Goal: Information Seeking & Learning: Learn about a topic

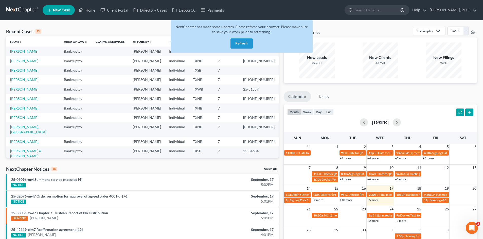
click at [248, 41] on button "Refresh" at bounding box center [241, 44] width 22 height 10
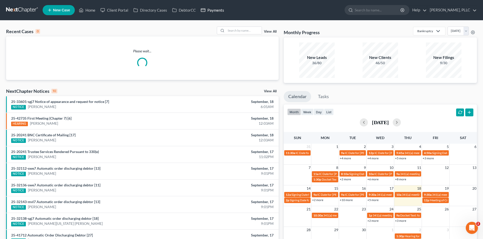
click at [223, 10] on link "Payments" at bounding box center [212, 10] width 28 height 9
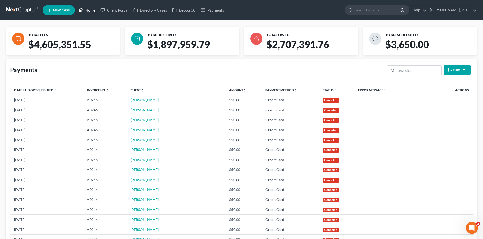
click at [88, 10] on link "Home" at bounding box center [87, 10] width 22 height 9
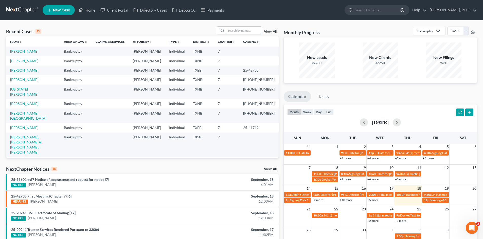
click at [238, 29] on input "search" at bounding box center [243, 30] width 35 height 7
type input "cameron"
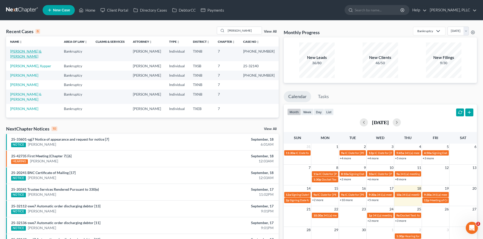
click at [34, 51] on link "Vaughan, Cameron & Regina" at bounding box center [25, 53] width 31 height 9
select select "4"
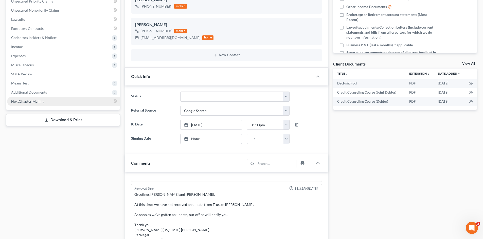
scroll to position [127, 0]
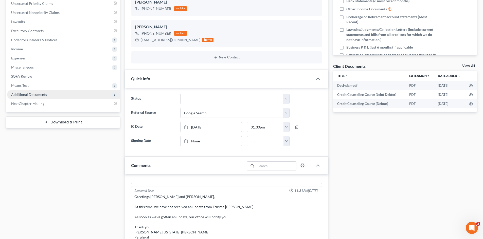
click at [21, 91] on span "Additional Documents" at bounding box center [63, 94] width 113 height 9
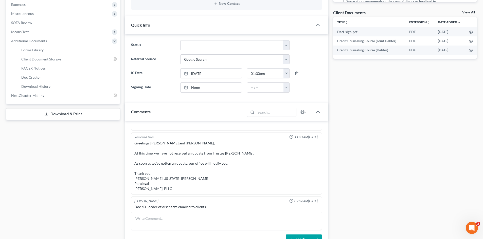
scroll to position [177, 0]
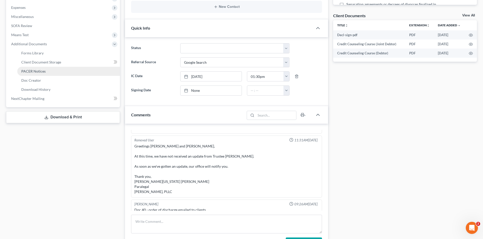
click at [30, 71] on span "PACER Notices" at bounding box center [33, 71] width 24 height 4
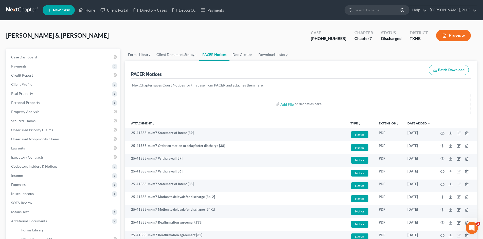
click at [186, 33] on div "Vaughan, Cameron & Regina Upgraded Case 25-41588-7 Chapter Chapter 7 Status Dis…" at bounding box center [241, 38] width 470 height 22
click at [211, 14] on link "Payments" at bounding box center [212, 10] width 28 height 9
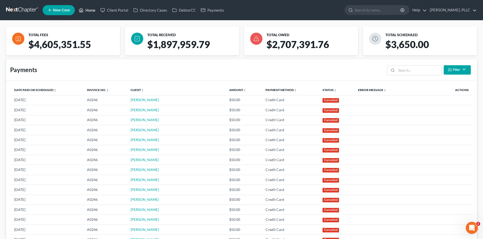
click at [85, 9] on link "Home" at bounding box center [87, 10] width 22 height 9
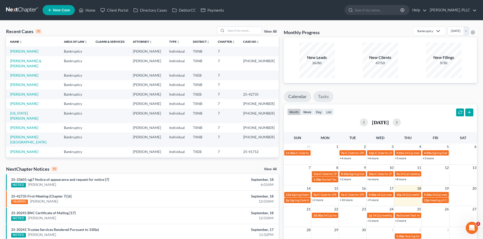
click at [327, 95] on link "Tasks" at bounding box center [323, 96] width 20 height 11
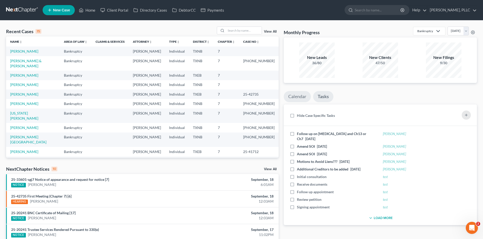
click at [302, 99] on link "Calendar" at bounding box center [297, 96] width 27 height 11
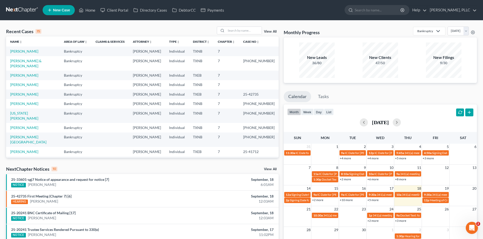
drag, startPoint x: 279, startPoint y: 77, endPoint x: 278, endPoint y: 93, distance: 16.0
click at [278, 93] on div "Recent Cases 15 View All Name unfold_more expand_more expand_less Area of Law u…" at bounding box center [142, 188] width 277 height 323
click at [42, 61] on link "[PERSON_NAME] & [PERSON_NAME]" at bounding box center [25, 63] width 31 height 9
select select "4"
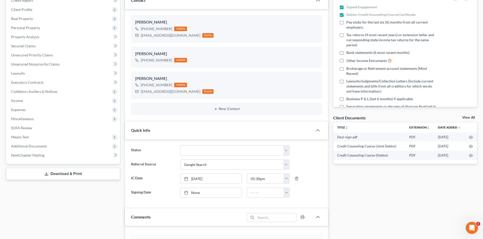
scroll to position [76, 0]
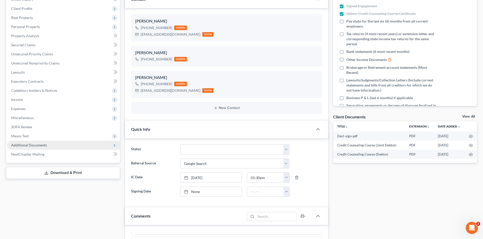
click at [36, 148] on span "Additional Documents" at bounding box center [63, 145] width 113 height 9
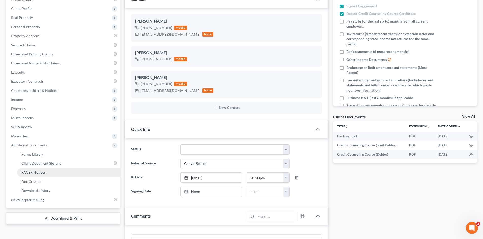
click at [34, 175] on link "PACER Notices" at bounding box center [68, 172] width 103 height 9
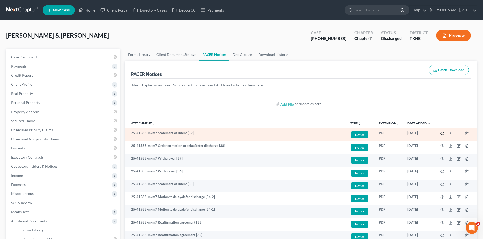
click at [441, 134] on icon "button" at bounding box center [442, 133] width 4 height 4
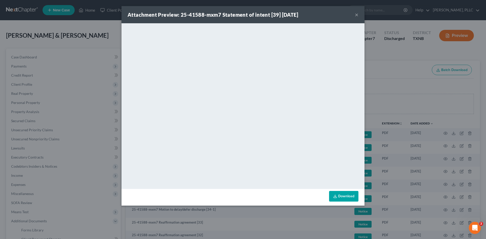
click at [358, 15] on button "×" at bounding box center [357, 15] width 4 height 6
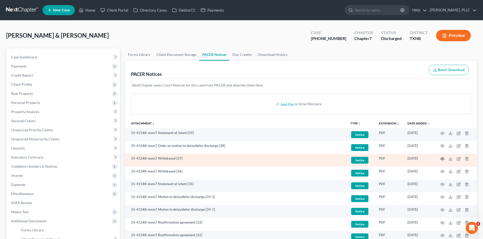
click at [442, 160] on icon "button" at bounding box center [442, 159] width 4 height 3
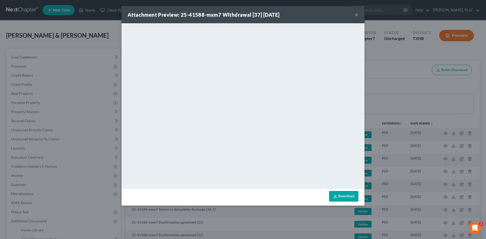
click at [358, 16] on button "×" at bounding box center [357, 15] width 4 height 6
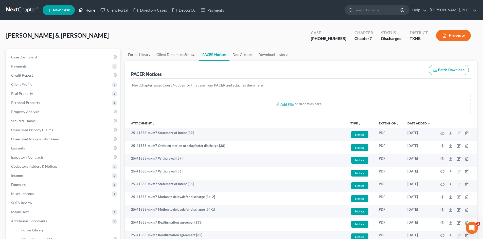
click at [88, 12] on link "Home" at bounding box center [87, 10] width 22 height 9
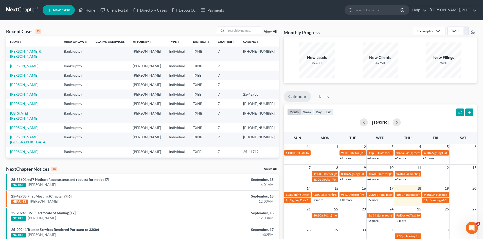
drag, startPoint x: 60, startPoint y: 136, endPoint x: 292, endPoint y: 154, distance: 232.5
click at [60, 147] on td "Adegoke, Charles" at bounding box center [33, 151] width 54 height 9
click at [122, 80] on td at bounding box center [109, 84] width 37 height 9
click at [0, 133] on div "Recent Cases 15 View All Name unfold_more expand_more expand_less Area of Law u…" at bounding box center [241, 188] width 483 height 335
click at [286, 157] on td "11:30a IC Date for Maldonado, Jennifer" at bounding box center [298, 155] width 28 height 11
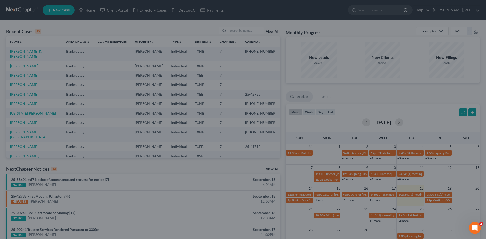
click at [37, 110] on div "New Event × Event Title * Date 8/31/2025 close Date 8/31/2025 Time 12:00 AM che…" at bounding box center [243, 119] width 486 height 239
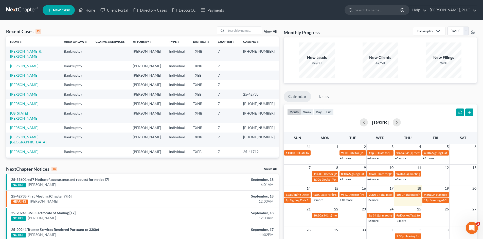
click at [143, 109] on td "Guy Holman" at bounding box center [147, 116] width 36 height 14
drag, startPoint x: 91, startPoint y: 9, endPoint x: 143, endPoint y: 20, distance: 53.2
click at [91, 9] on link "Home" at bounding box center [87, 10] width 22 height 9
click at [237, 32] on input "search" at bounding box center [243, 30] width 35 height 7
type input "adegoke"
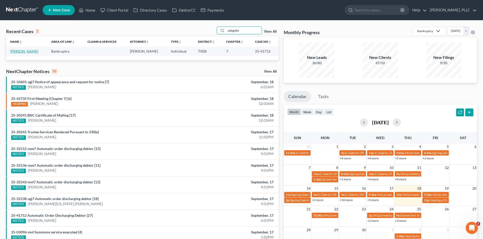
click at [22, 50] on link "Adegoke, Charles" at bounding box center [24, 51] width 28 height 4
select select "1"
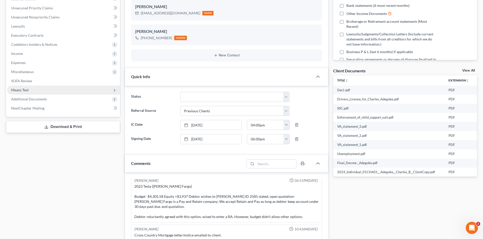
scroll to position [127, 0]
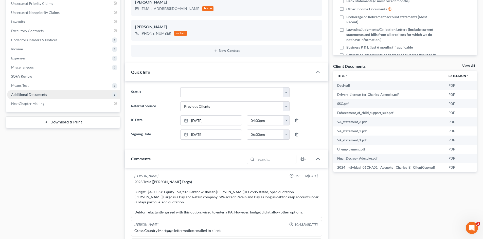
click at [36, 92] on span "Additional Documents" at bounding box center [63, 94] width 113 height 9
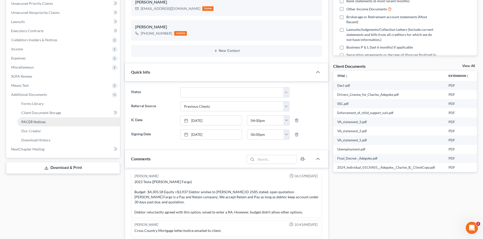
click at [47, 122] on link "PACER Notices" at bounding box center [68, 122] width 103 height 9
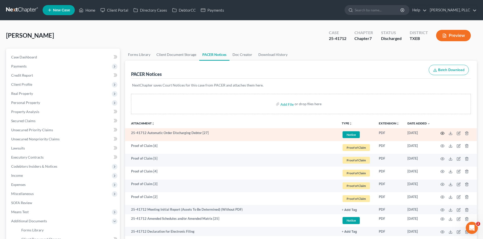
click at [442, 135] on icon "button" at bounding box center [442, 133] width 4 height 4
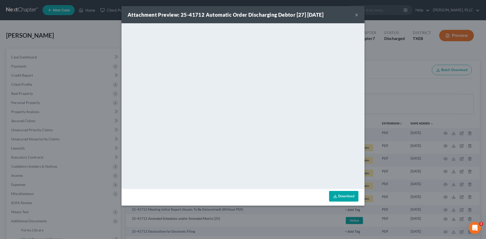
click at [358, 17] on button "×" at bounding box center [357, 15] width 4 height 6
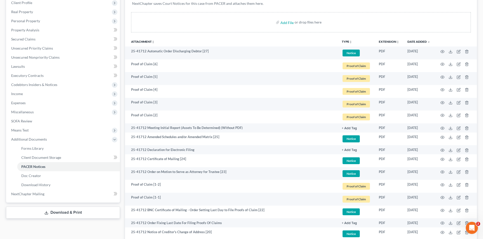
scroll to position [101, 0]
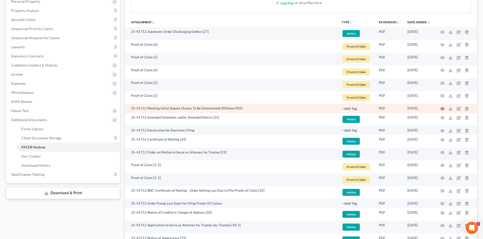
click at [443, 109] on circle "button" at bounding box center [442, 108] width 1 height 1
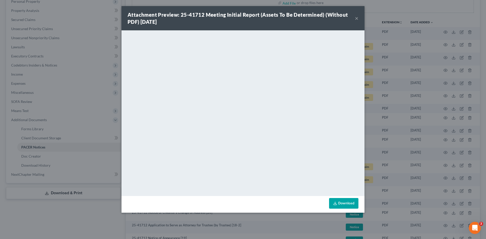
click at [355, 18] on button "×" at bounding box center [357, 18] width 4 height 6
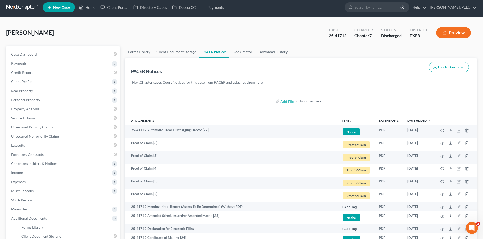
scroll to position [0, 0]
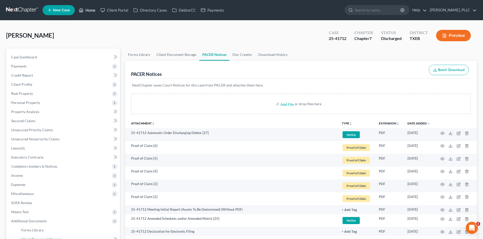
click at [94, 13] on link "Home" at bounding box center [87, 10] width 22 height 9
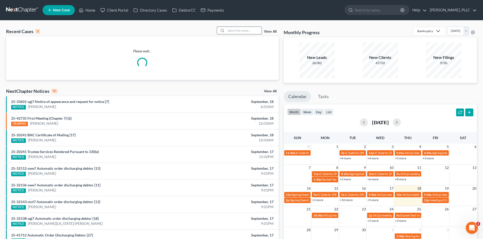
click at [243, 30] on input "search" at bounding box center [243, 30] width 35 height 7
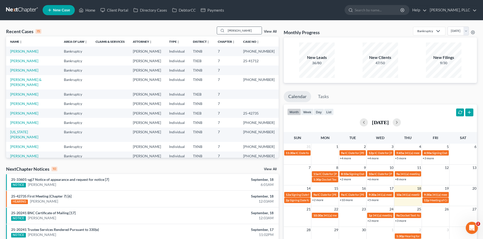
type input "benford"
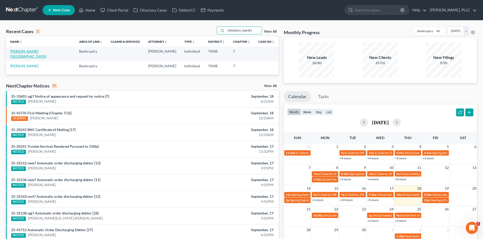
click at [25, 50] on link "Benford, Tessa" at bounding box center [28, 53] width 36 height 9
select select "4"
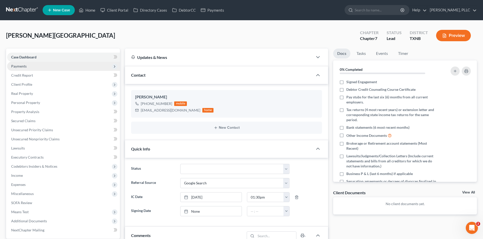
click at [26, 67] on span "Payments" at bounding box center [18, 66] width 15 height 4
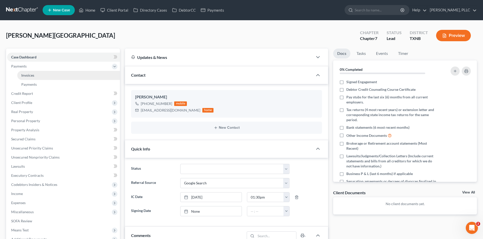
click at [54, 76] on link "Invoices" at bounding box center [68, 75] width 103 height 9
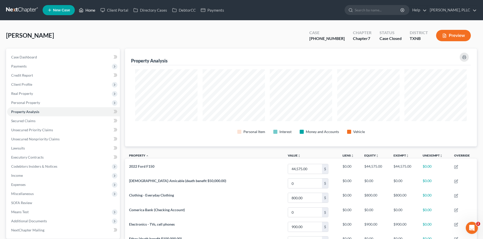
click at [94, 11] on link "Home" at bounding box center [87, 10] width 22 height 9
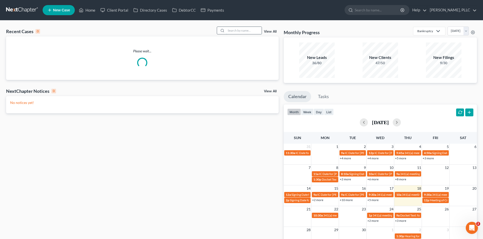
click at [236, 31] on input "search" at bounding box center [243, 30] width 35 height 7
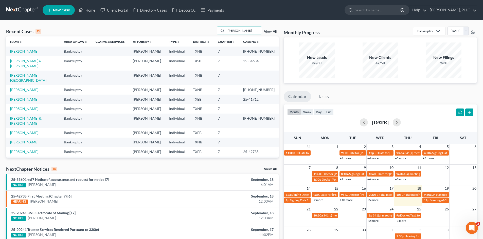
type input "jackson"
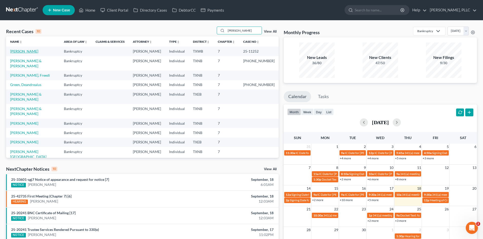
click at [24, 51] on link "Jackson, Felicia" at bounding box center [24, 51] width 28 height 4
select select "1"
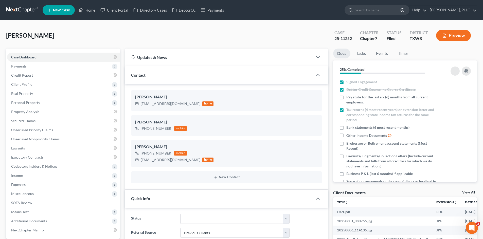
scroll to position [294, 0]
click at [60, 83] on span "Client Profile" at bounding box center [63, 84] width 113 height 9
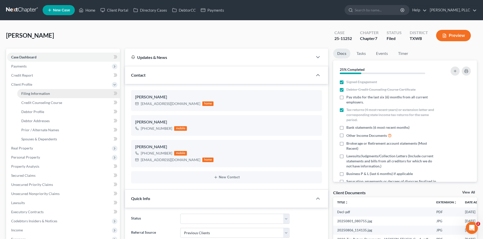
click at [52, 91] on link "Filing Information" at bounding box center [68, 93] width 103 height 9
select select "1"
select select "0"
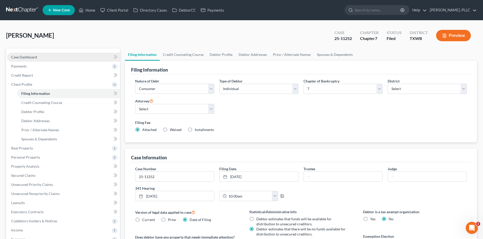
click at [60, 54] on link "Case Dashboard" at bounding box center [63, 57] width 113 height 9
select select "1"
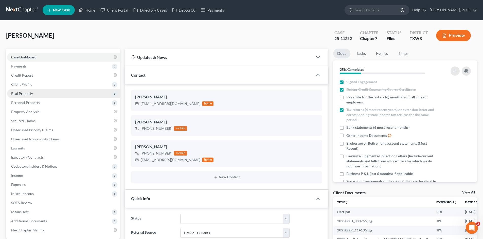
click at [24, 93] on span "Real Property" at bounding box center [22, 93] width 22 height 4
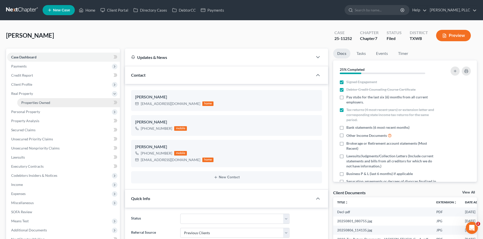
click at [53, 104] on link "Properties Owned" at bounding box center [68, 102] width 103 height 9
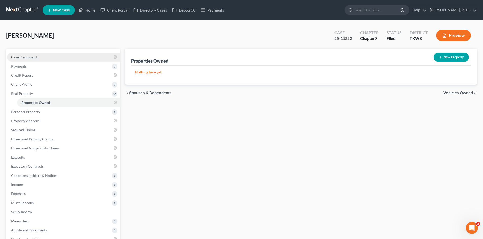
click at [49, 58] on link "Case Dashboard" at bounding box center [63, 57] width 113 height 9
select select "1"
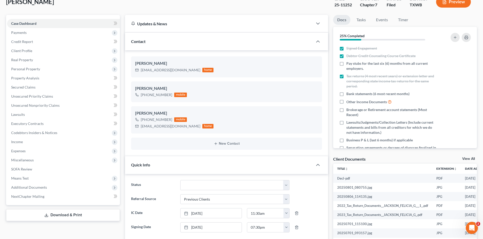
scroll to position [127, 0]
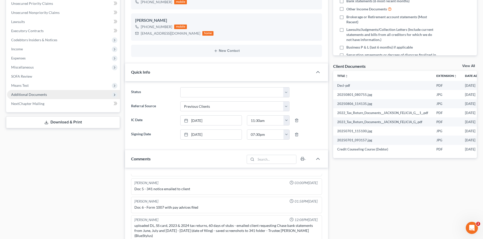
drag, startPoint x: 25, startPoint y: 95, endPoint x: 40, endPoint y: 91, distance: 15.9
click at [25, 95] on span "Additional Documents" at bounding box center [29, 94] width 36 height 4
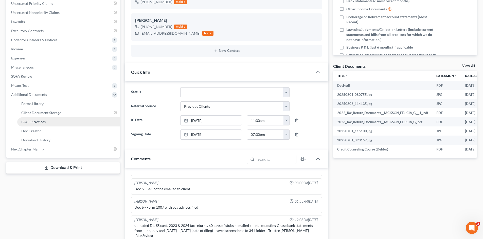
click at [35, 124] on link "PACER Notices" at bounding box center [68, 122] width 103 height 9
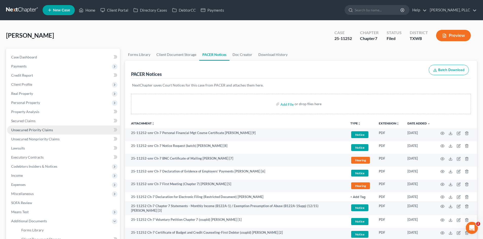
click at [49, 126] on link "Unsecured Priority Claims" at bounding box center [63, 130] width 113 height 9
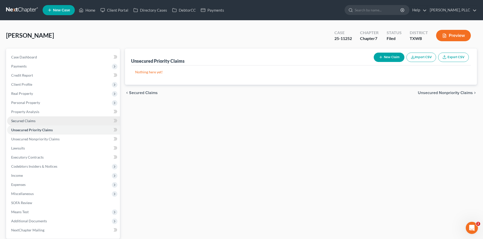
click at [45, 124] on link "Secured Claims" at bounding box center [63, 121] width 113 height 9
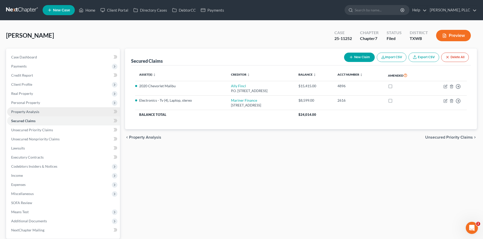
click at [39, 110] on link "Property Analysis" at bounding box center [63, 111] width 113 height 9
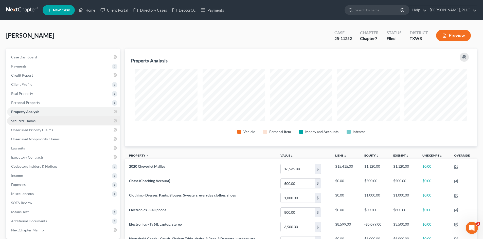
scroll to position [98, 352]
click at [44, 118] on link "Secured Claims" at bounding box center [63, 121] width 113 height 9
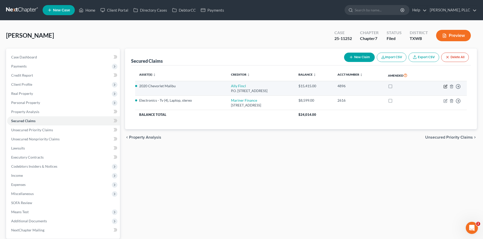
click at [445, 85] on icon "button" at bounding box center [445, 87] width 4 height 4
select select "24"
select select "2"
select select "0"
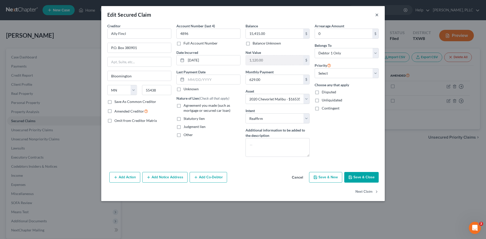
click at [377, 15] on button "×" at bounding box center [377, 15] width 4 height 6
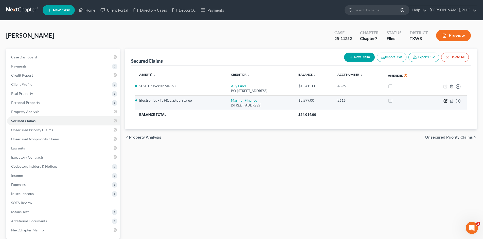
click at [445, 101] on icon "button" at bounding box center [445, 100] width 2 height 2
select select "21"
select select "3"
select select "2"
select select "0"
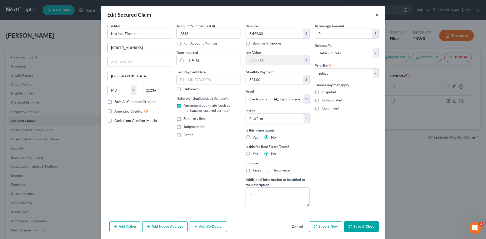
click at [375, 15] on button "×" at bounding box center [377, 15] width 4 height 6
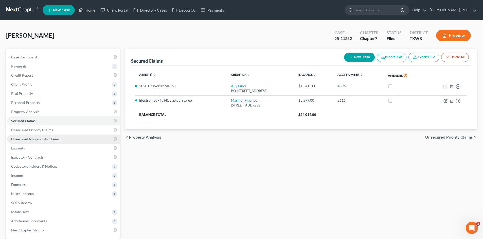
click at [71, 136] on link "Unsecured Nonpriority Claims" at bounding box center [63, 139] width 113 height 9
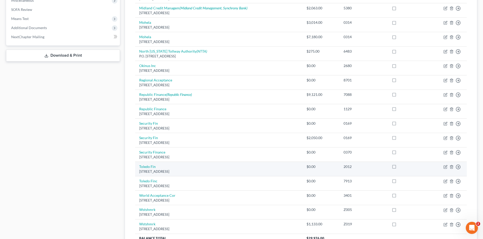
scroll to position [193, 0]
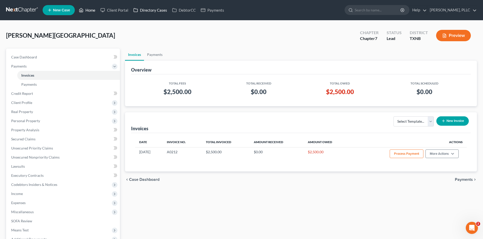
drag, startPoint x: 87, startPoint y: 13, endPoint x: 157, endPoint y: 8, distance: 69.3
click at [87, 13] on link "Home" at bounding box center [87, 10] width 22 height 9
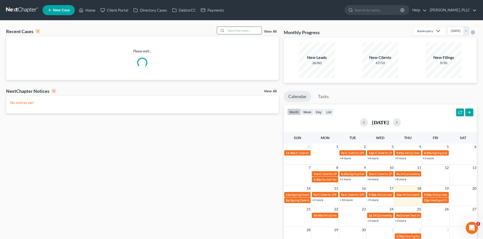
click at [235, 32] on input "search" at bounding box center [243, 30] width 35 height 7
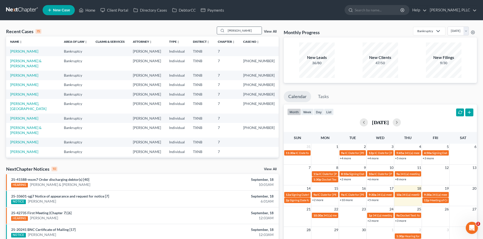
type input "vanessa"
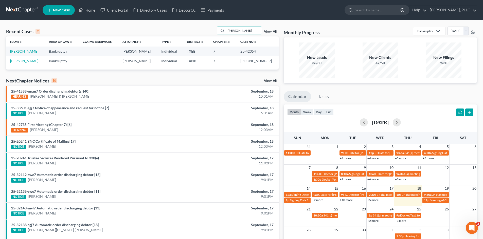
click at [22, 49] on link "Rutlin, Vanessa" at bounding box center [24, 51] width 28 height 4
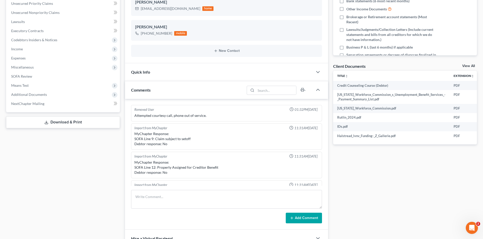
scroll to position [371, 0]
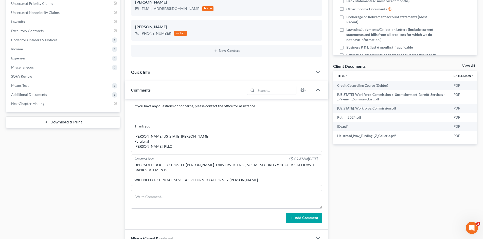
click at [404, 180] on div "Docs Tasks Events Timer 0% Completed Nothing here yet! Signed Engagement Debtor…" at bounding box center [404, 111] width 149 height 379
click at [49, 169] on div "Case Dashboard Payments Invoices Payments Payments Credit Report Client Profile" at bounding box center [63, 111] width 119 height 379
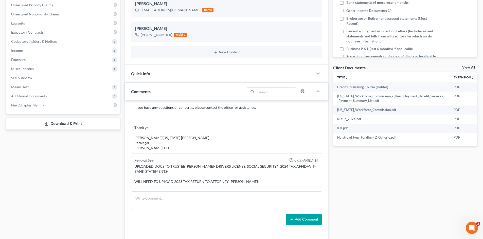
scroll to position [0, 0]
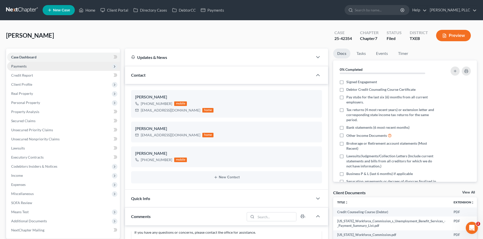
click at [43, 65] on span "Payments" at bounding box center [63, 66] width 113 height 9
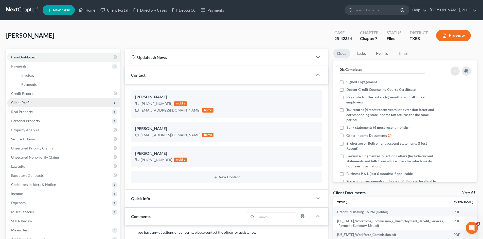
click at [41, 101] on span "Client Profile" at bounding box center [63, 102] width 113 height 9
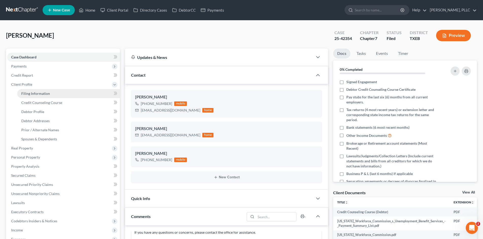
click at [63, 90] on link "Filing Information" at bounding box center [68, 93] width 103 height 9
select select "1"
select select "0"
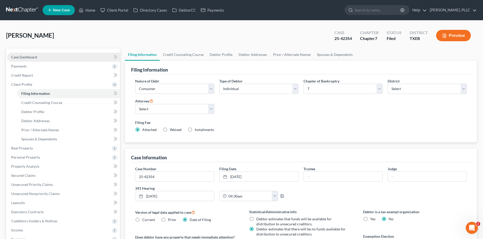
click at [46, 58] on link "Case Dashboard" at bounding box center [63, 57] width 113 height 9
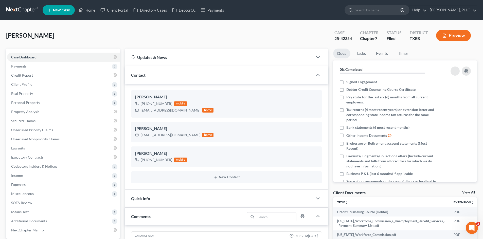
scroll to position [371, 0]
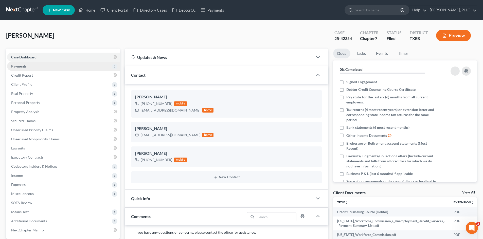
click at [50, 66] on span "Payments" at bounding box center [63, 66] width 113 height 9
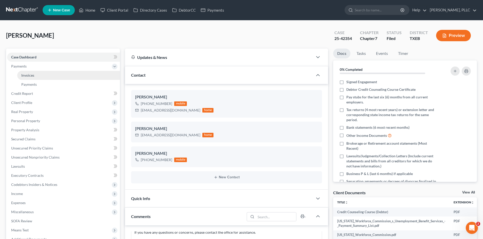
click at [56, 79] on link "Invoices" at bounding box center [68, 75] width 103 height 9
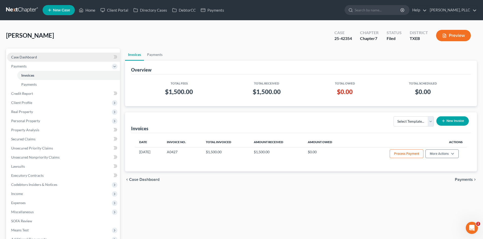
click at [11, 57] on span "Case Dashboard" at bounding box center [24, 57] width 26 height 4
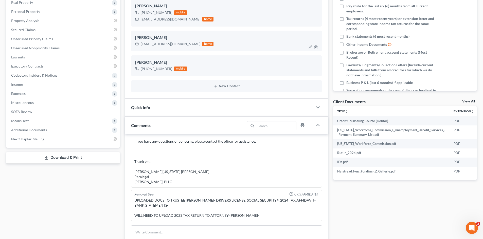
scroll to position [101, 0]
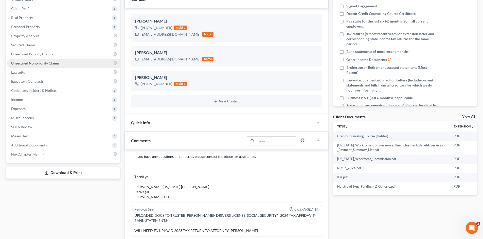
click at [51, 62] on span "Unsecured Nonpriority Claims" at bounding box center [35, 63] width 48 height 4
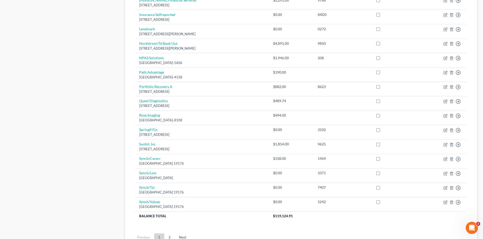
scroll to position [304, 0]
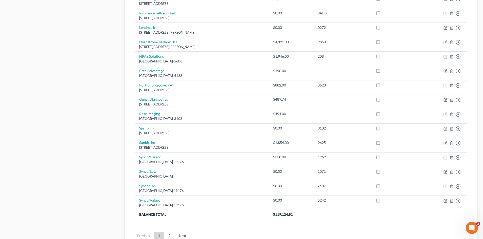
click at [62, 153] on div "Case Dashboard Payments Invoices Payments Payments Credit Report Client Profile" at bounding box center [63, 4] width 119 height 519
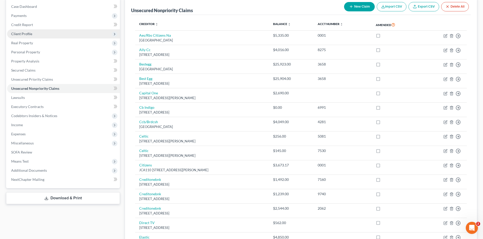
scroll to position [0, 0]
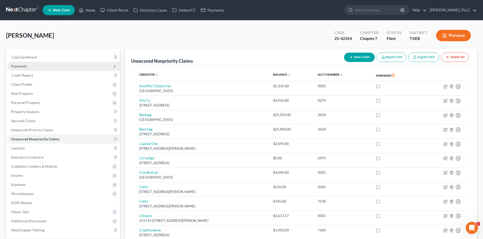
click at [38, 63] on span "Payments" at bounding box center [63, 66] width 113 height 9
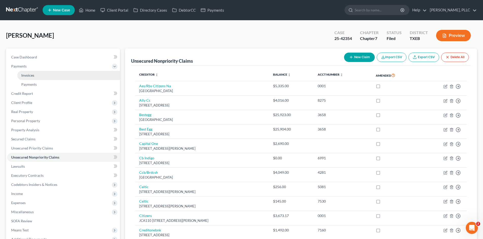
click at [40, 76] on link "Invoices" at bounding box center [68, 75] width 103 height 9
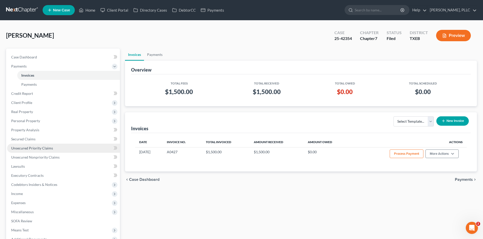
click at [39, 150] on span "Unsecured Priority Claims" at bounding box center [32, 148] width 42 height 4
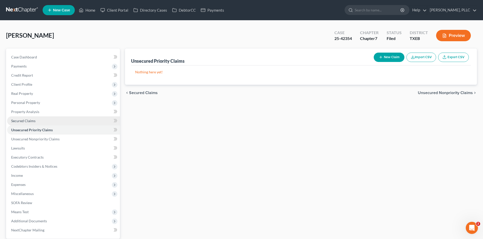
click at [32, 117] on link "Secured Claims" at bounding box center [63, 121] width 113 height 9
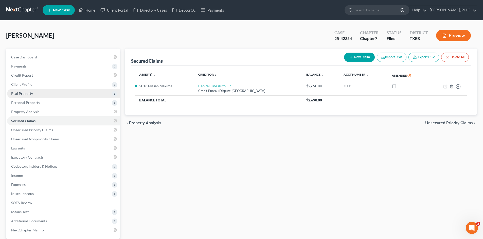
click at [28, 92] on span "Real Property" at bounding box center [22, 93] width 22 height 4
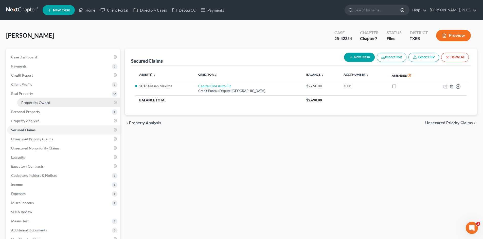
click at [33, 98] on link "Properties Owned" at bounding box center [68, 102] width 103 height 9
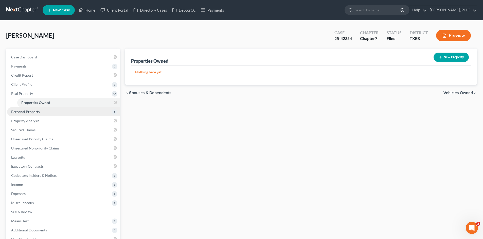
click at [49, 115] on span "Personal Property" at bounding box center [63, 111] width 113 height 9
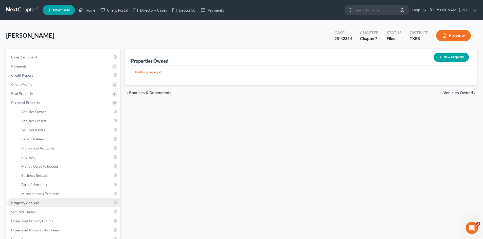
click at [35, 206] on link "Property Analysis" at bounding box center [63, 203] width 113 height 9
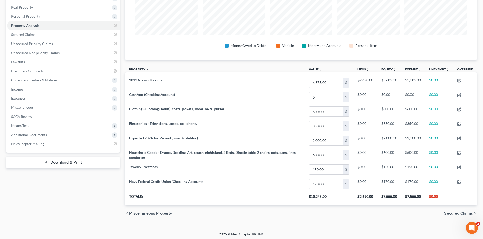
scroll to position [88, 0]
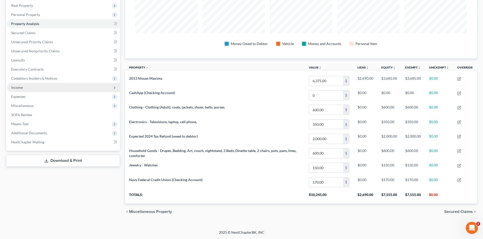
click at [44, 85] on span "Income" at bounding box center [63, 87] width 113 height 9
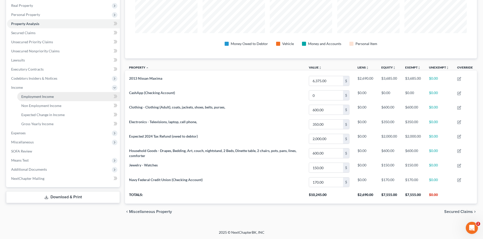
click at [52, 96] on span "Employment Income" at bounding box center [37, 97] width 32 height 4
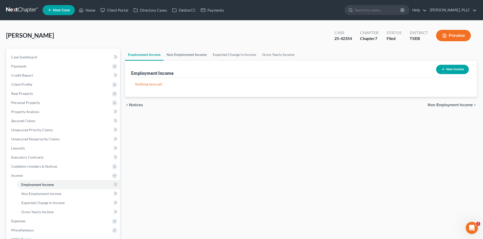
click at [169, 55] on link "Non Employment Income" at bounding box center [186, 55] width 46 height 12
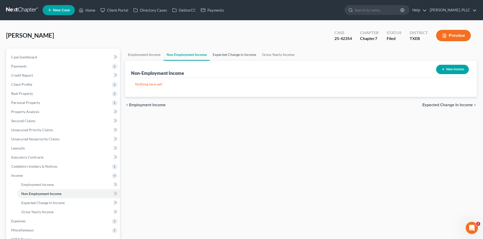
click at [226, 56] on link "Expected Change in Income" at bounding box center [234, 55] width 49 height 12
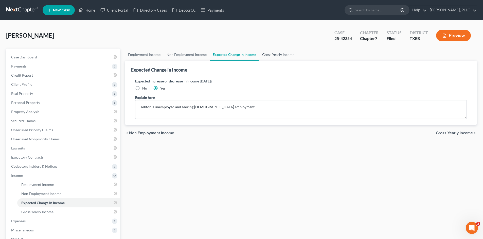
drag, startPoint x: 265, startPoint y: 55, endPoint x: 255, endPoint y: 55, distance: 10.6
click at [266, 55] on link "Gross Yearly Income" at bounding box center [278, 55] width 38 height 12
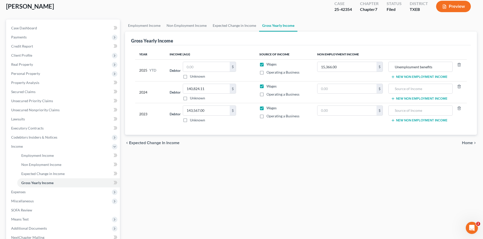
scroll to position [71, 0]
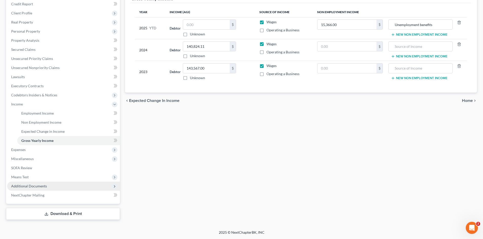
click at [54, 185] on span "Additional Documents" at bounding box center [63, 186] width 113 height 9
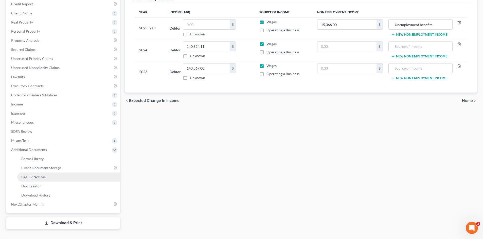
click at [46, 174] on link "PACER Notices" at bounding box center [68, 177] width 103 height 9
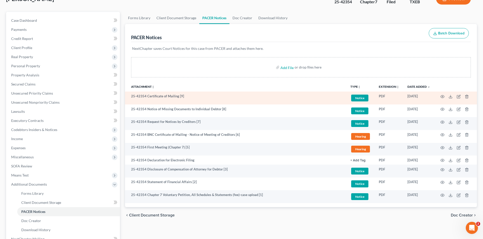
scroll to position [76, 0]
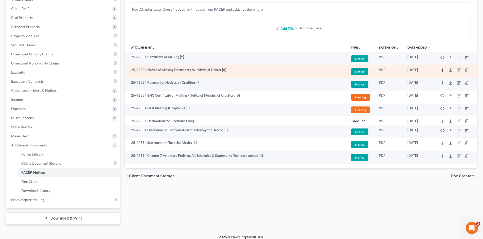
click at [442, 70] on circle "button" at bounding box center [442, 70] width 1 height 1
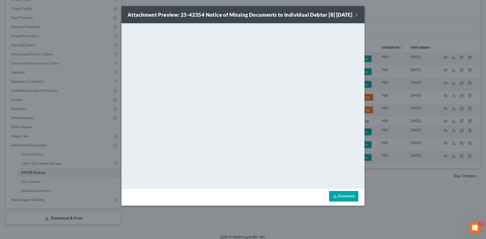
click at [355, 17] on button "×" at bounding box center [357, 15] width 4 height 6
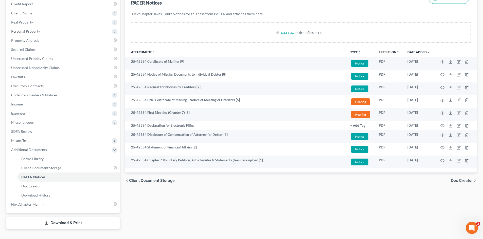
scroll to position [0, 0]
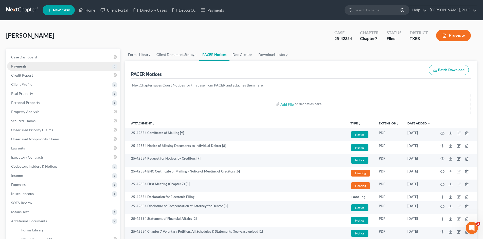
click at [58, 62] on span "Payments" at bounding box center [63, 66] width 113 height 9
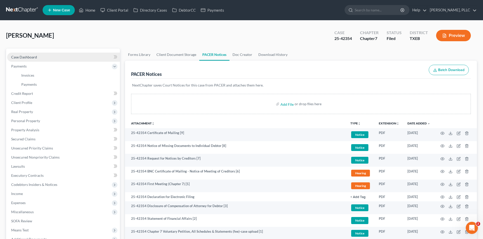
click at [63, 57] on link "Case Dashboard" at bounding box center [63, 57] width 113 height 9
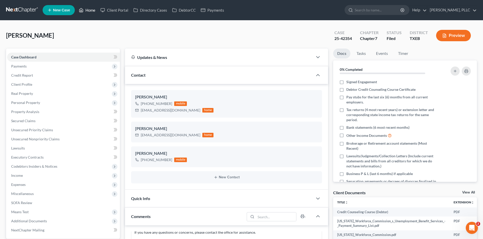
click at [95, 8] on link "Home" at bounding box center [87, 10] width 22 height 9
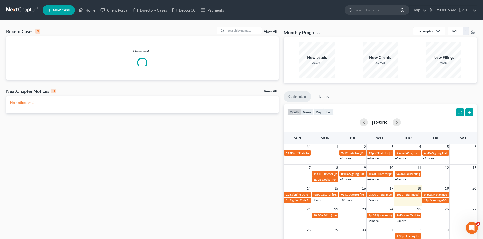
click at [237, 28] on input "search" at bounding box center [243, 30] width 35 height 7
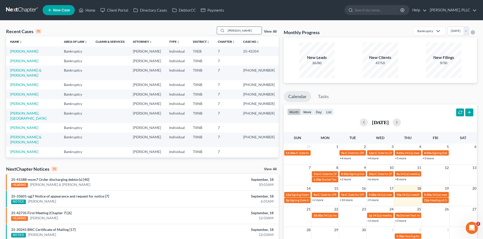
type input "jackson"
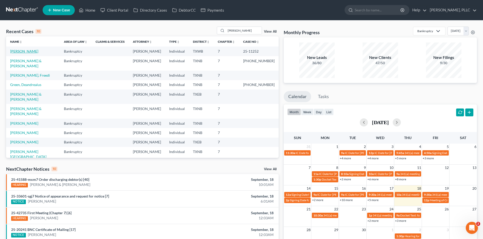
click at [18, 49] on link "Jackson, Felicia" at bounding box center [24, 51] width 28 height 4
select select "1"
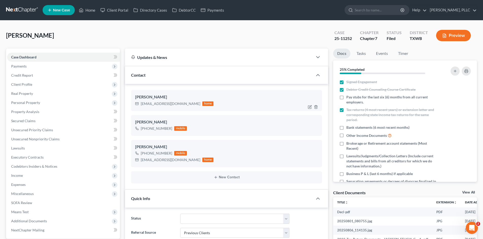
scroll to position [294, 0]
drag, startPoint x: 175, startPoint y: 104, endPoint x: 140, endPoint y: 104, distance: 35.0
click at [140, 104] on div "Felijack72@gmail.com home" at bounding box center [174, 104] width 78 height 7
copy div "Felijack72@gmail.com"
click at [93, 8] on link "Home" at bounding box center [87, 10] width 22 height 9
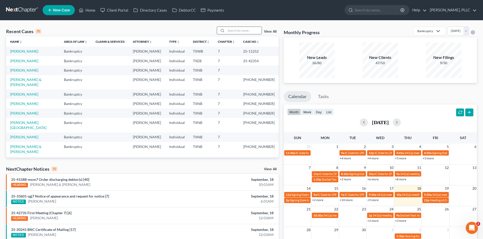
click at [243, 31] on input "search" at bounding box center [243, 30] width 35 height 7
type input "diaz"
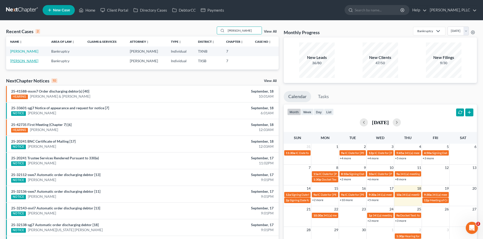
click at [17, 62] on link "Diaz, Eduardo" at bounding box center [24, 61] width 28 height 4
select select "6"
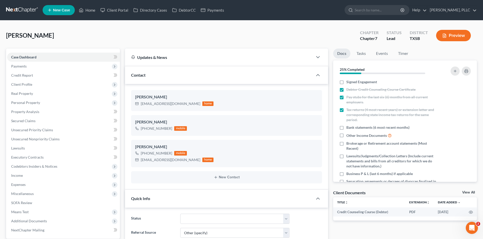
scroll to position [244, 0]
click at [93, 9] on link "Home" at bounding box center [87, 10] width 22 height 9
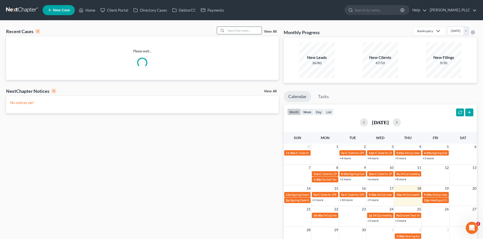
click at [237, 33] on input "search" at bounding box center [243, 30] width 35 height 7
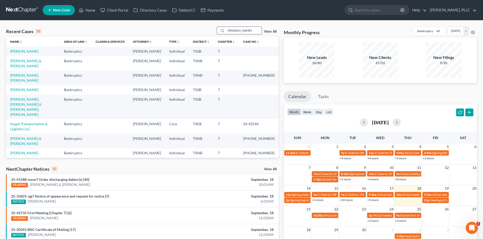
type input "vanessa"
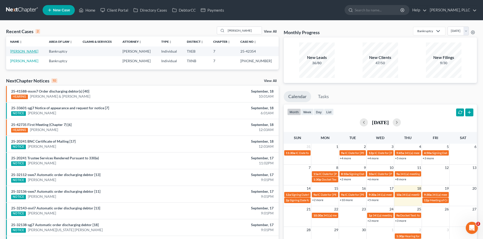
click at [27, 51] on link "Rutlin, Vanessa" at bounding box center [24, 51] width 28 height 4
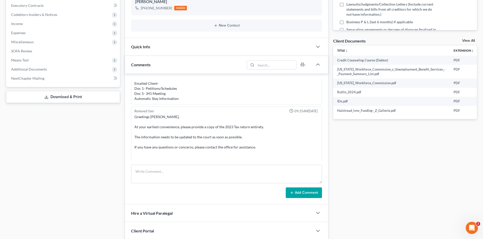
scroll to position [279, 0]
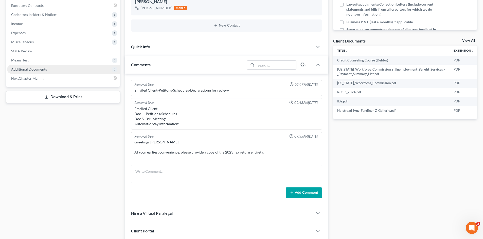
drag, startPoint x: 46, startPoint y: 65, endPoint x: 29, endPoint y: 70, distance: 17.6
click at [29, 70] on span "Additional Documents" at bounding box center [29, 69] width 36 height 4
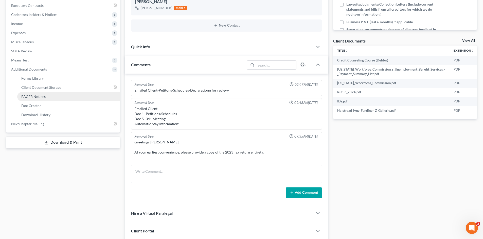
click at [40, 97] on span "PACER Notices" at bounding box center [33, 97] width 24 height 4
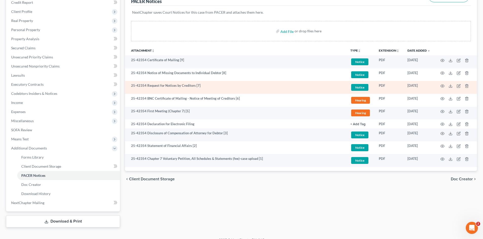
scroll to position [76, 0]
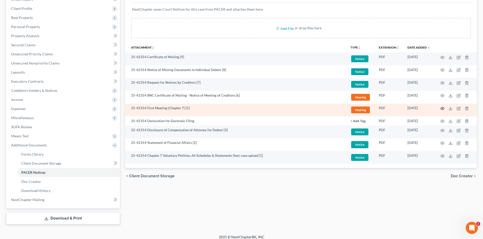
click at [442, 108] on icon "button" at bounding box center [442, 109] width 4 height 4
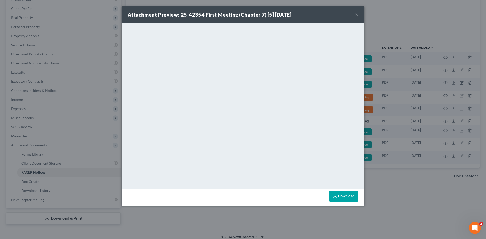
drag, startPoint x: 354, startPoint y: 18, endPoint x: 356, endPoint y: 14, distance: 4.3
click at [356, 14] on button "×" at bounding box center [357, 15] width 4 height 6
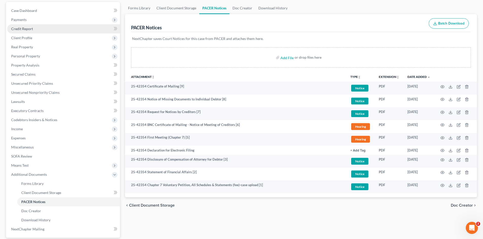
scroll to position [0, 0]
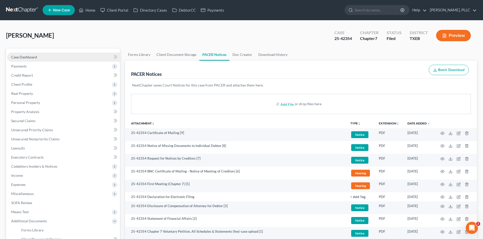
click at [35, 58] on span "Case Dashboard" at bounding box center [24, 57] width 26 height 4
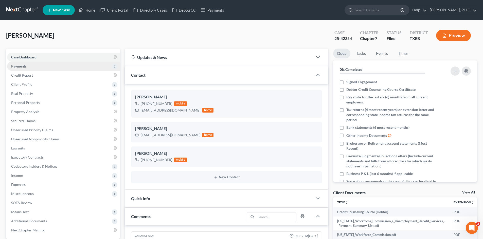
click at [32, 68] on span "Payments" at bounding box center [63, 66] width 113 height 9
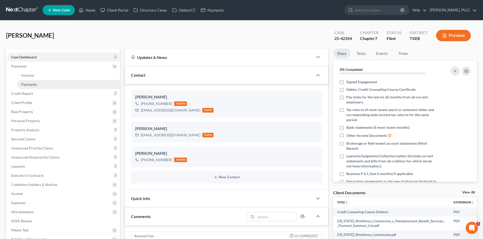
scroll to position [371, 0]
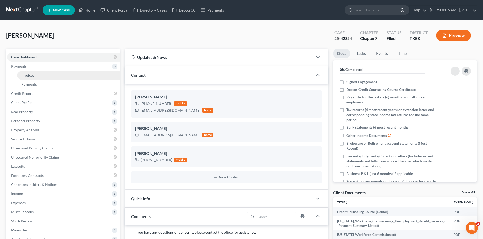
click at [28, 78] on link "Invoices" at bounding box center [68, 75] width 103 height 9
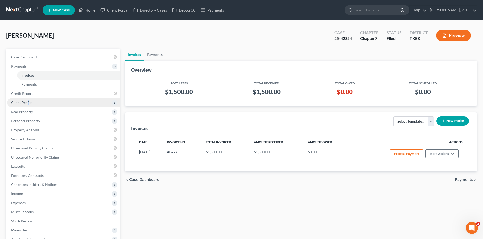
click at [28, 100] on span "Client Profile" at bounding box center [63, 102] width 113 height 9
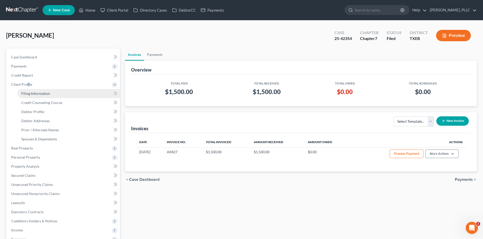
click at [71, 92] on link "Filing Information" at bounding box center [68, 93] width 103 height 9
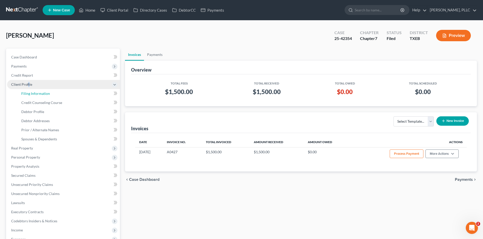
select select "1"
select select "0"
select select "77"
select select "0"
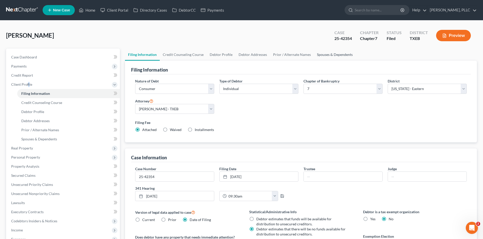
click at [330, 52] on link "Spouses & Dependents" at bounding box center [335, 55] width 42 height 12
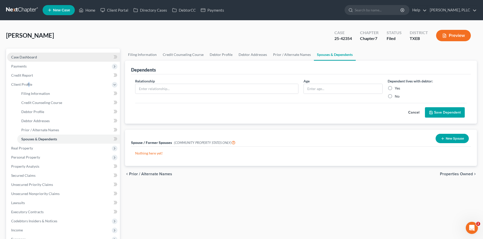
click at [44, 57] on link "Case Dashboard" at bounding box center [63, 57] width 113 height 9
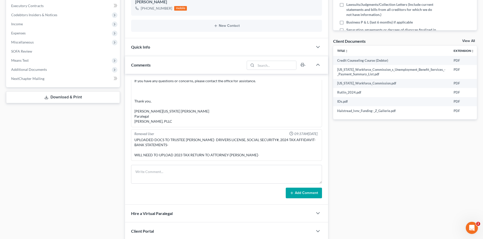
scroll to position [152, 0]
click at [17, 69] on span "Additional Documents" at bounding box center [29, 69] width 36 height 4
click at [40, 99] on link "PACER Notices" at bounding box center [68, 96] width 103 height 9
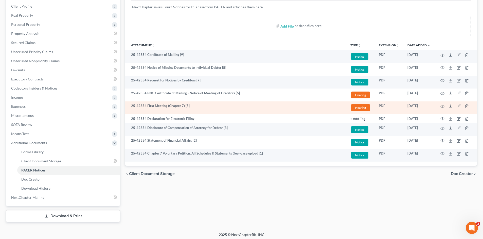
scroll to position [81, 0]
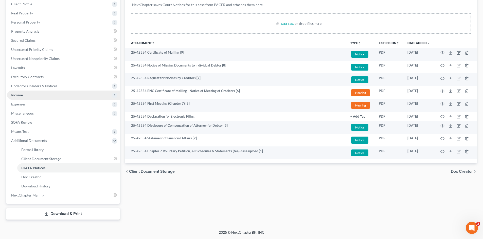
click at [41, 92] on span "Income" at bounding box center [63, 95] width 113 height 9
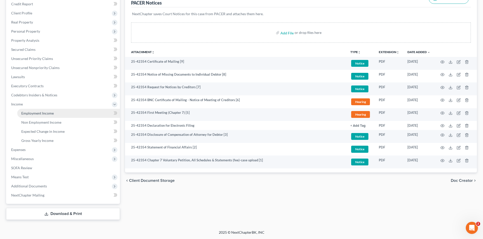
click at [66, 112] on link "Employment Income" at bounding box center [68, 113] width 103 height 9
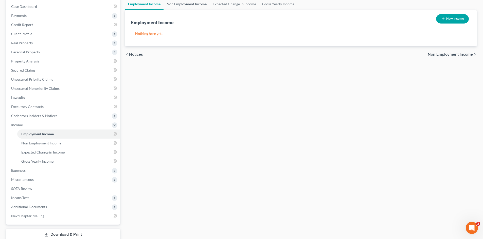
click at [182, 6] on link "Non Employment Income" at bounding box center [186, 4] width 46 height 12
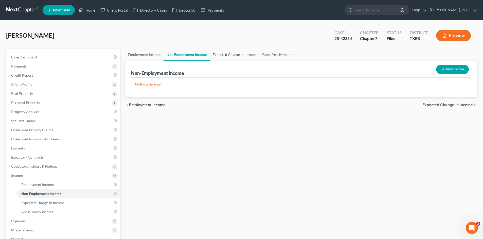
click at [237, 58] on link "Expected Change in Income" at bounding box center [234, 55] width 49 height 12
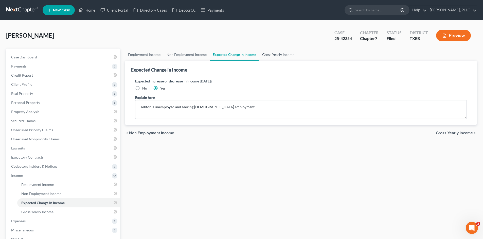
drag, startPoint x: 291, startPoint y: 56, endPoint x: 282, endPoint y: 56, distance: 9.1
click at [290, 56] on link "Gross Yearly Income" at bounding box center [278, 55] width 38 height 12
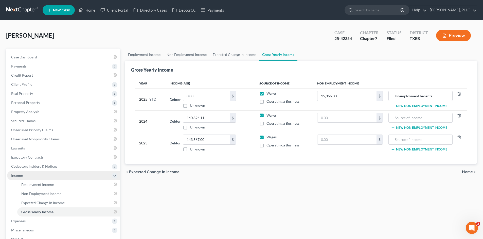
click at [23, 172] on span "Income" at bounding box center [63, 175] width 113 height 9
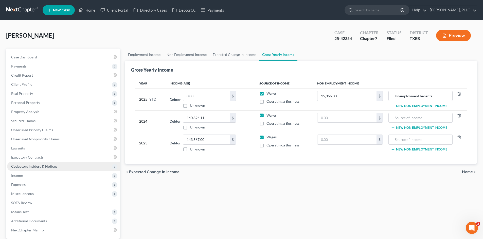
click at [59, 164] on span "Codebtors Insiders & Notices" at bounding box center [63, 166] width 113 height 9
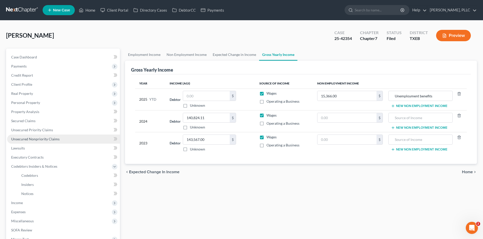
click at [52, 138] on span "Unsecured Nonpriority Claims" at bounding box center [35, 139] width 48 height 4
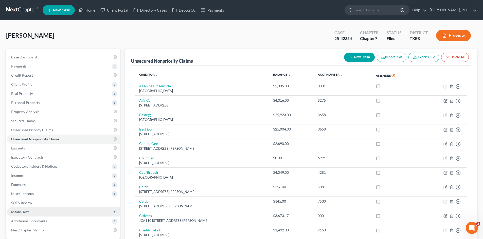
scroll to position [51, 0]
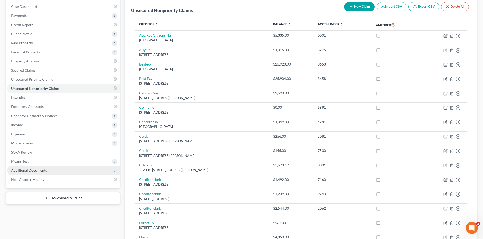
click at [49, 173] on span "Additional Documents" at bounding box center [63, 170] width 113 height 9
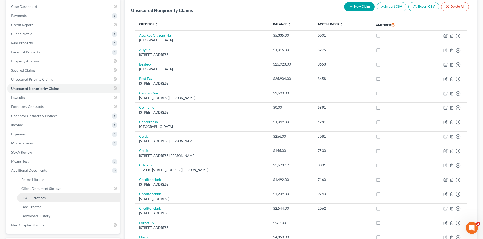
click at [60, 199] on link "PACER Notices" at bounding box center [68, 198] width 103 height 9
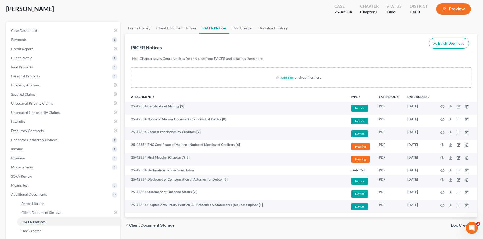
scroll to position [51, 0]
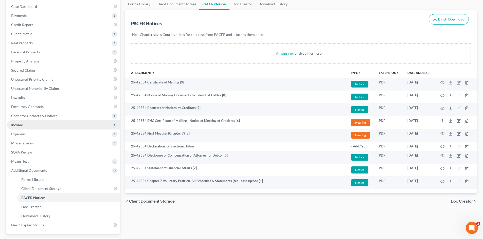
click at [34, 129] on span "Income" at bounding box center [63, 125] width 113 height 9
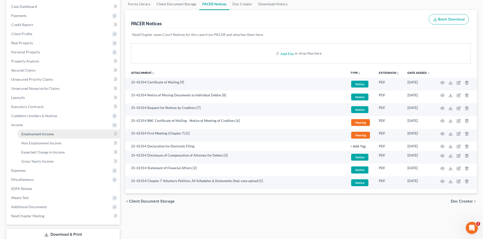
click at [40, 133] on span "Employment Income" at bounding box center [37, 134] width 32 height 4
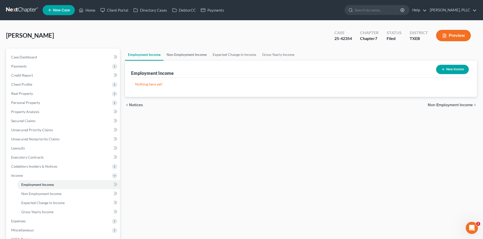
click at [187, 57] on link "Non Employment Income" at bounding box center [186, 55] width 46 height 12
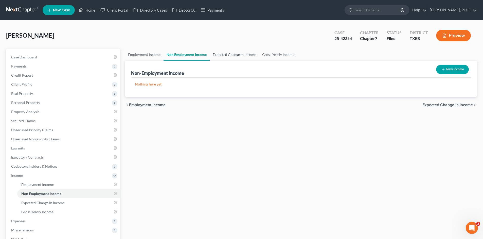
click at [221, 59] on link "Expected Change in Income" at bounding box center [234, 55] width 49 height 12
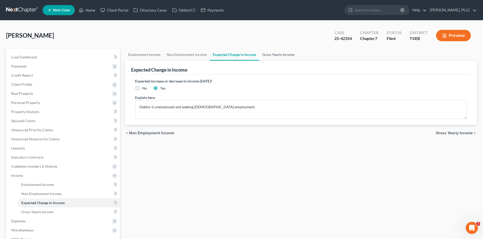
click at [270, 54] on link "Gross Yearly Income" at bounding box center [278, 55] width 38 height 12
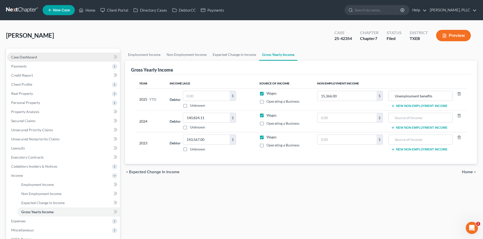
click at [54, 54] on link "Case Dashboard" at bounding box center [63, 57] width 113 height 9
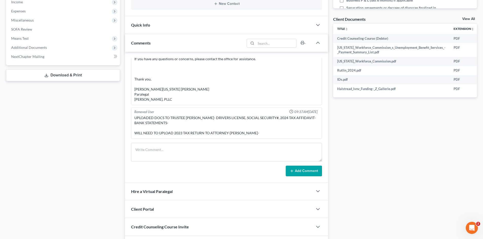
scroll to position [177, 0]
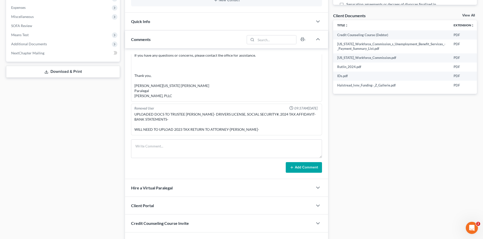
drag, startPoint x: 283, startPoint y: 130, endPoint x: 265, endPoint y: 130, distance: 17.7
click at [125, 128] on div "Removed User 01:32PM, 07/17/2025 Attempted courtesy call, phone out of service.…" at bounding box center [226, 113] width 203 height 131
drag, startPoint x: 373, startPoint y: 140, endPoint x: 101, endPoint y: 90, distance: 276.7
click at [369, 139] on div "Docs Tasks Events Timer 0% Completed Nothing here yet! Signed Engagement Debtor…" at bounding box center [404, 60] width 149 height 379
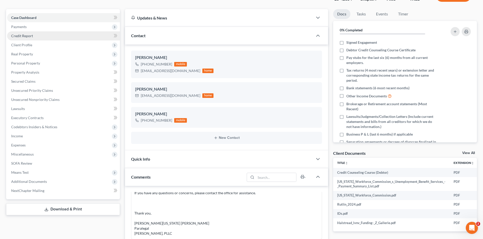
scroll to position [0, 0]
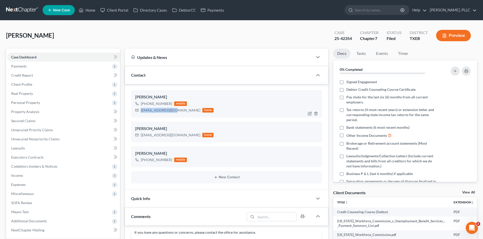
drag, startPoint x: 174, startPoint y: 110, endPoint x: 139, endPoint y: 109, distance: 34.5
click at [139, 109] on div "rial1201@yahoo.com home" at bounding box center [174, 110] width 78 height 7
copy div "rial1201@yahoo.com"
click at [209, 6] on link "Payments" at bounding box center [212, 10] width 28 height 9
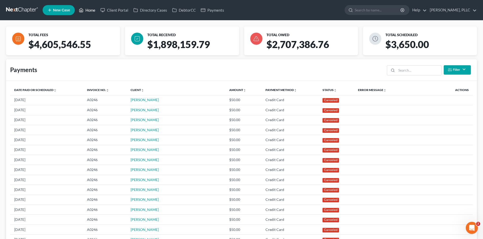
click at [91, 7] on link "Home" at bounding box center [87, 10] width 22 height 9
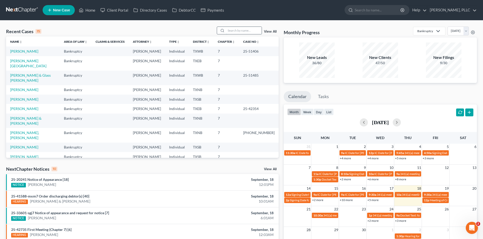
click at [238, 32] on input "search" at bounding box center [243, 30] width 35 height 7
click at [251, 29] on input "search" at bounding box center [243, 30] width 35 height 7
type input "pierce"
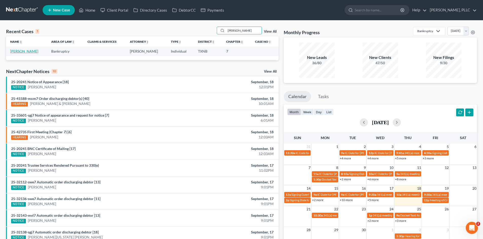
click at [17, 52] on link "Pierce, Danielle" at bounding box center [24, 51] width 28 height 4
select select "4"
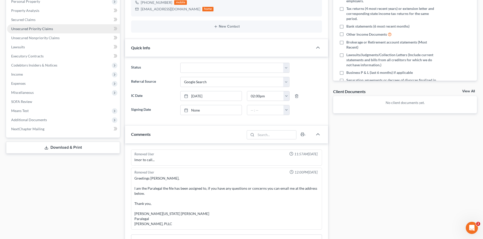
scroll to position [25, 0]
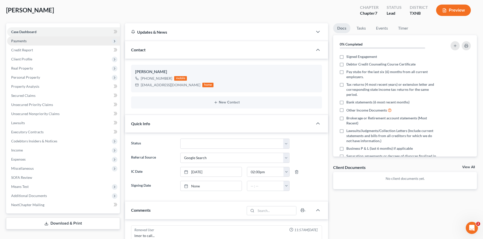
click at [38, 44] on span "Payments" at bounding box center [63, 40] width 113 height 9
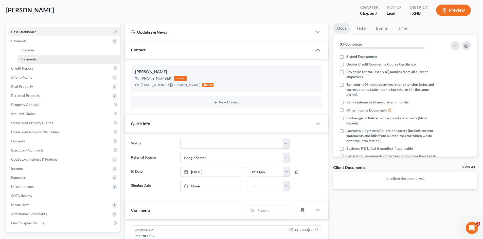
click at [60, 56] on link "Payments" at bounding box center [68, 59] width 103 height 9
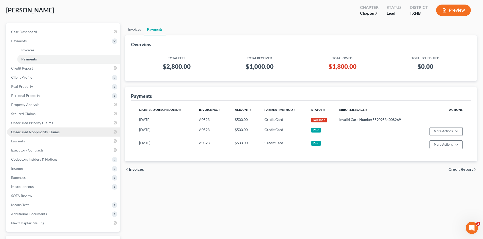
click at [46, 134] on span "Unsecured Nonpriority Claims" at bounding box center [35, 132] width 48 height 4
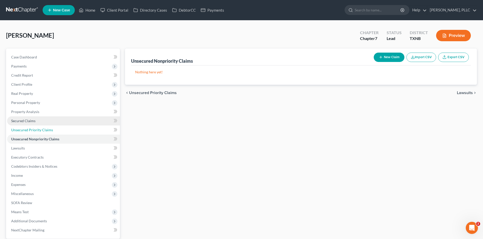
drag, startPoint x: 45, startPoint y: 130, endPoint x: 103, endPoint y: 123, distance: 58.7
click at [45, 130] on span "Unsecured Priority Claims" at bounding box center [32, 130] width 42 height 4
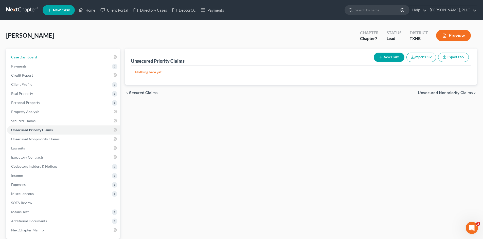
drag, startPoint x: 23, startPoint y: 53, endPoint x: 156, endPoint y: 42, distance: 133.0
click at [23, 53] on link "Case Dashboard" at bounding box center [63, 57] width 113 height 9
select select "4"
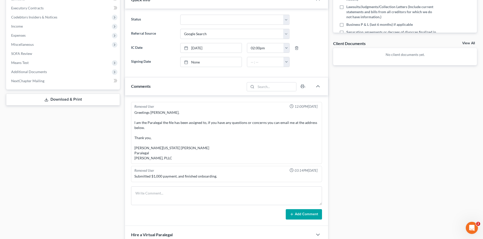
scroll to position [177, 0]
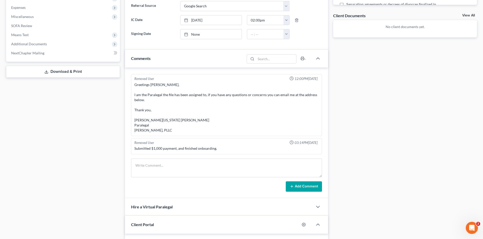
drag, startPoint x: 401, startPoint y: 140, endPoint x: 393, endPoint y: 140, distance: 7.9
click at [400, 140] on div "Docs Tasks Events Timer 0% Completed Nothing here yet! Signed Engagement Debtor…" at bounding box center [404, 102] width 149 height 462
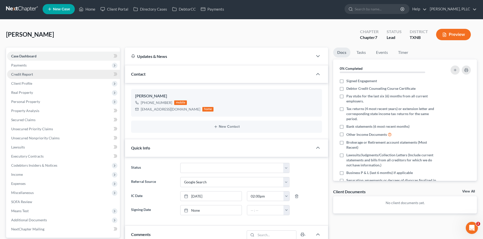
scroll to position [0, 0]
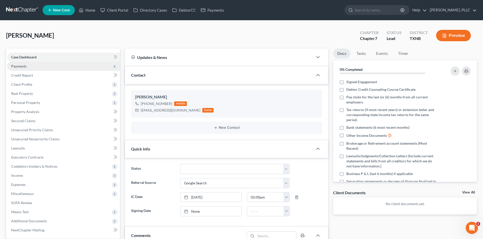
click at [52, 67] on span "Payments" at bounding box center [63, 66] width 113 height 9
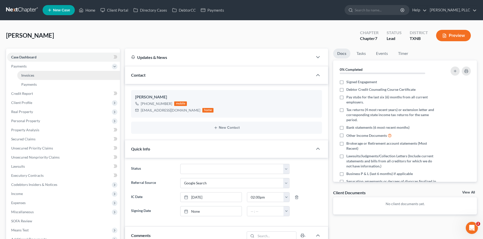
click at [60, 78] on link "Invoices" at bounding box center [68, 75] width 103 height 9
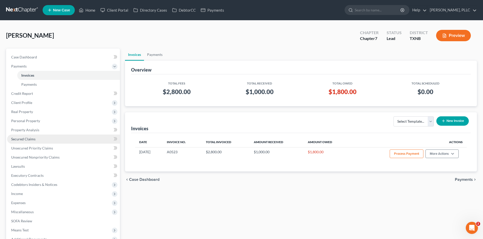
click at [46, 139] on link "Secured Claims" at bounding box center [63, 139] width 113 height 9
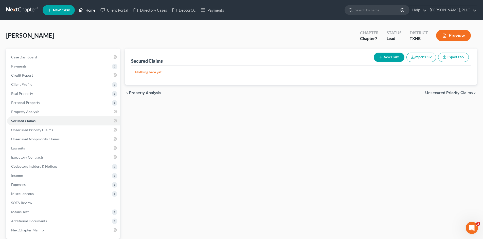
click at [85, 10] on link "Home" at bounding box center [87, 10] width 22 height 9
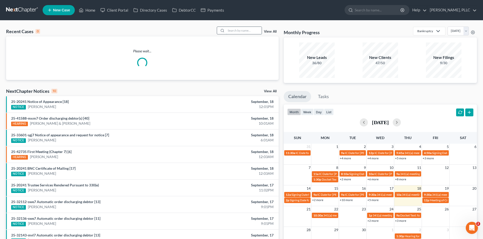
click at [237, 31] on input "search" at bounding box center [243, 30] width 35 height 7
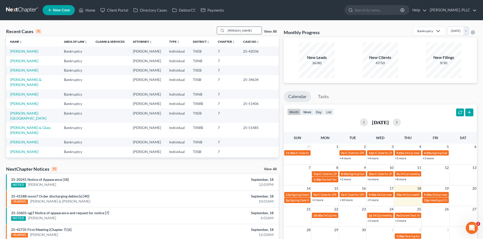
type input "rutlin"
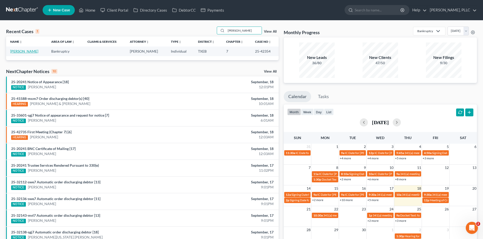
click at [23, 50] on link "Rutlin, Vanessa" at bounding box center [24, 51] width 28 height 4
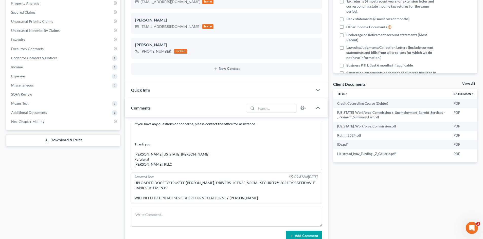
scroll to position [127, 0]
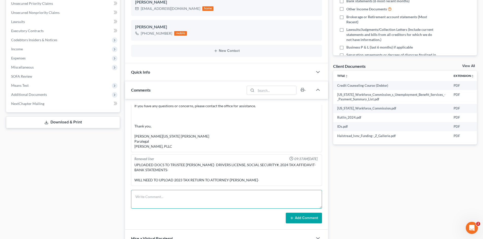
click at [162, 198] on textarea at bounding box center [226, 199] width 191 height 19
type textarea "341 prepped"
click at [300, 219] on button "Add Comment" at bounding box center [304, 218] width 36 height 11
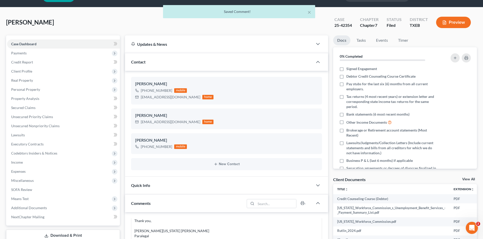
scroll to position [0, 0]
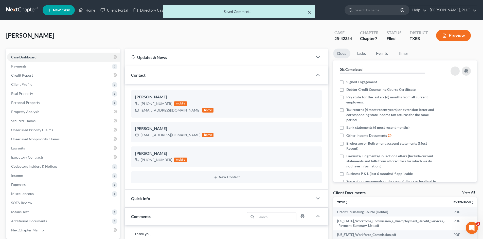
drag, startPoint x: 308, startPoint y: 12, endPoint x: 183, endPoint y: 21, distance: 125.0
click at [308, 12] on button "×" at bounding box center [309, 12] width 4 height 6
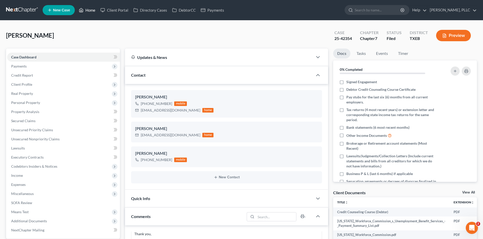
click at [97, 8] on link "Home" at bounding box center [87, 10] width 22 height 9
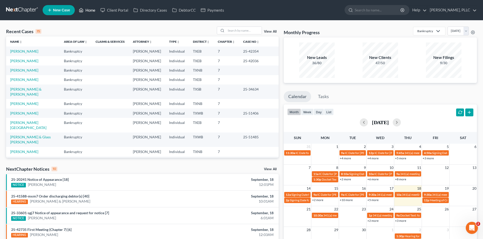
scroll to position [35, 0]
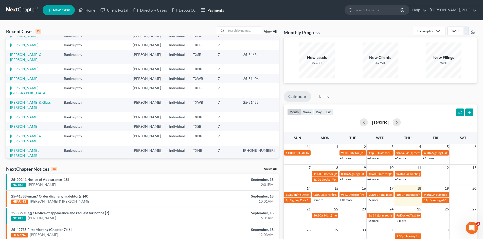
click at [219, 7] on link "Payments" at bounding box center [212, 10] width 28 height 9
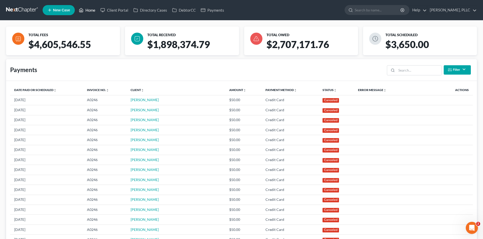
click at [89, 12] on link "Home" at bounding box center [87, 10] width 22 height 9
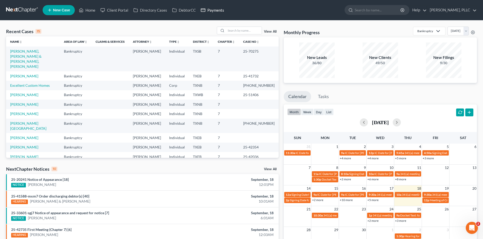
click at [213, 12] on link "Payments" at bounding box center [212, 10] width 28 height 9
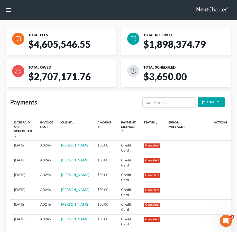
drag, startPoint x: 0, startPoint y: 8, endPoint x: 222, endPoint y: 8, distance: 221.9
click at [9, 7] on nav "Home New Case Client Portal Directory Cases DebtorCC Payments Guy Harvey Holman…" at bounding box center [118, 10] width 237 height 20
